Goal: Book appointment/travel/reservation

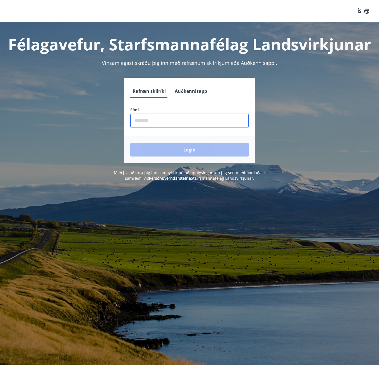
click at [215, 119] on input "phone" at bounding box center [189, 121] width 118 height 14
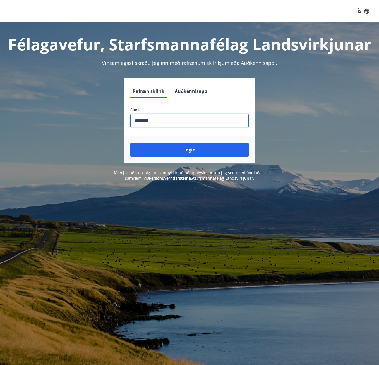
type input "********"
click at [130, 143] on button "Login" at bounding box center [189, 149] width 118 height 13
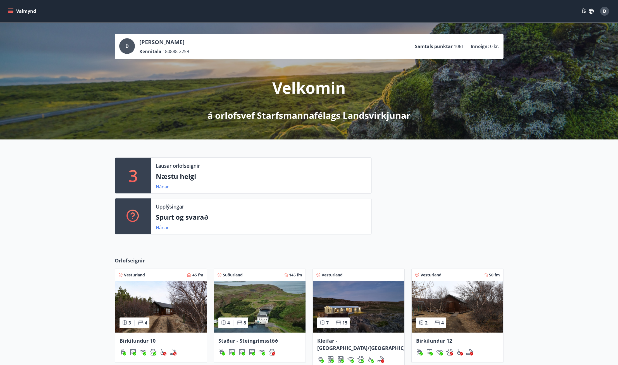
click at [379, 169] on div at bounding box center [438, 198] width 132 height 82
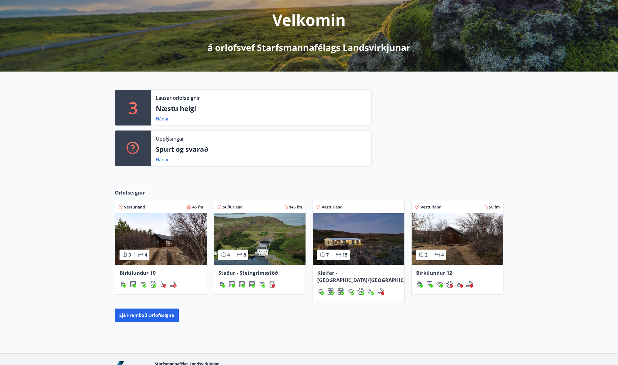
scroll to position [85, 0]
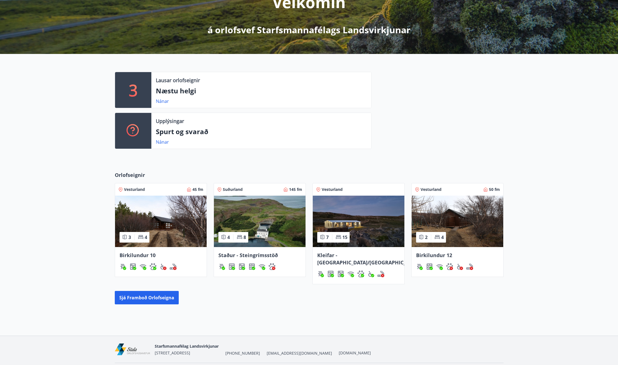
click at [258, 219] on img at bounding box center [260, 220] width 92 height 51
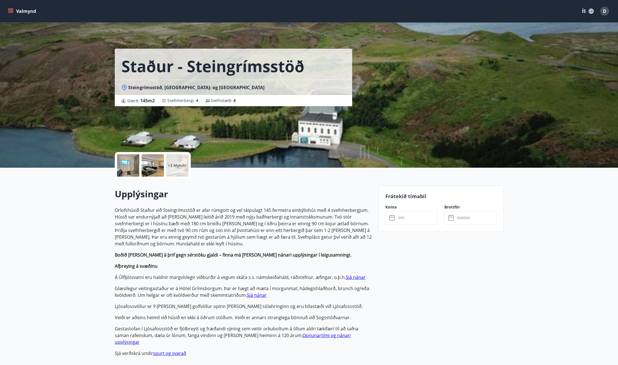
click at [16, 10] on button "Valmynd" at bounding box center [23, 11] width 32 height 10
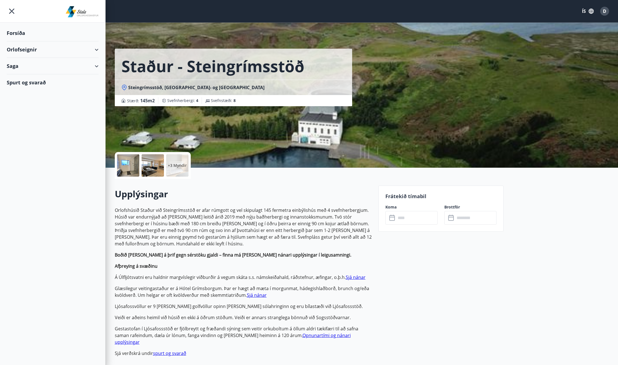
click at [94, 47] on div "Orlofseignir" at bounding box center [53, 49] width 92 height 16
click at [41, 75] on div "Bókunardagatal" at bounding box center [52, 76] width 83 height 12
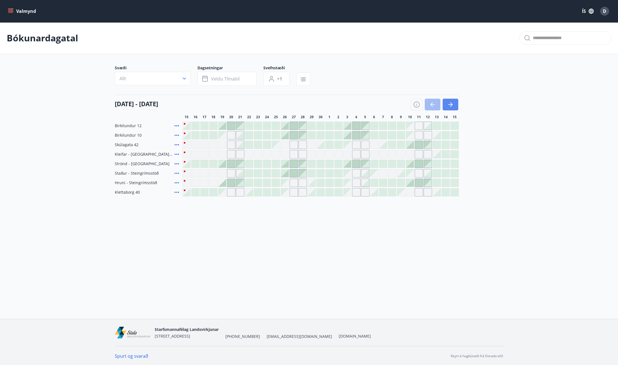
click at [379, 107] on icon "button" at bounding box center [450, 104] width 7 height 7
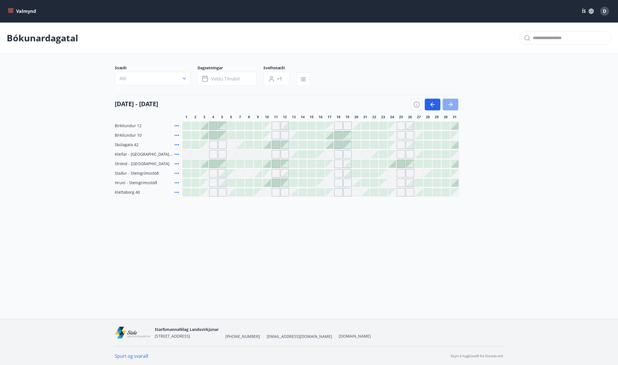
click at [379, 108] on button "button" at bounding box center [450, 105] width 16 height 12
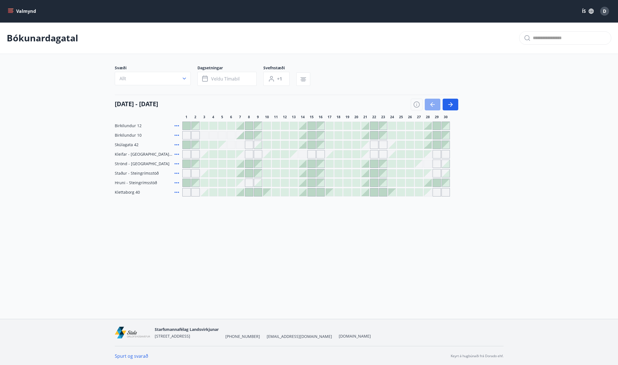
click at [379, 108] on button "button" at bounding box center [433, 105] width 16 height 12
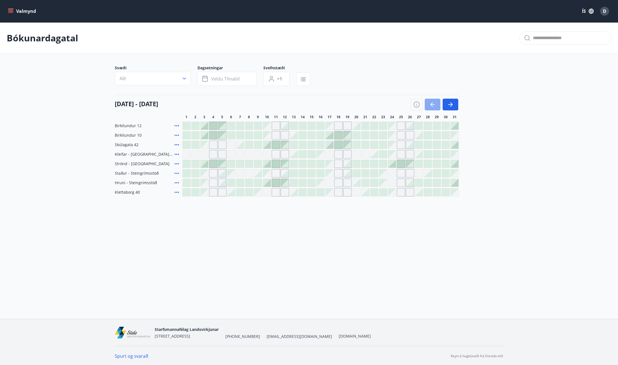
click at [379, 103] on icon "button" at bounding box center [431, 104] width 3 height 4
